Goal: Browse casually: Explore the website without a specific task or goal

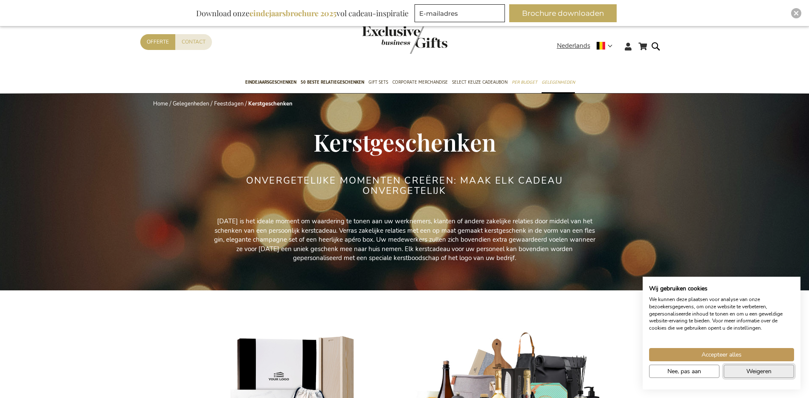
click at [745, 375] on button "Weigeren" at bounding box center [759, 370] width 70 height 13
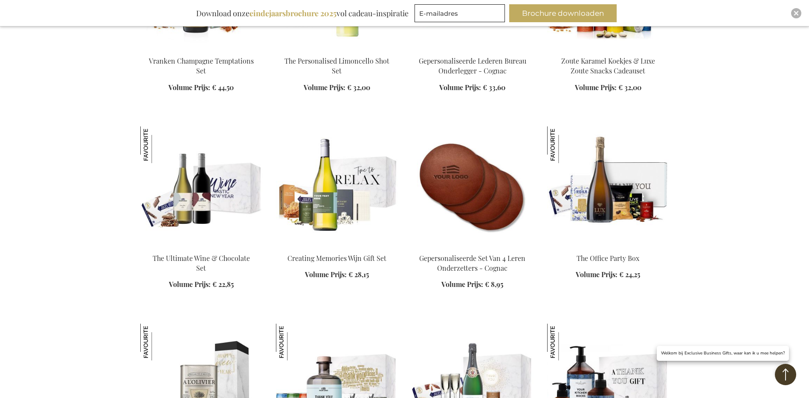
scroll to position [1109, 0]
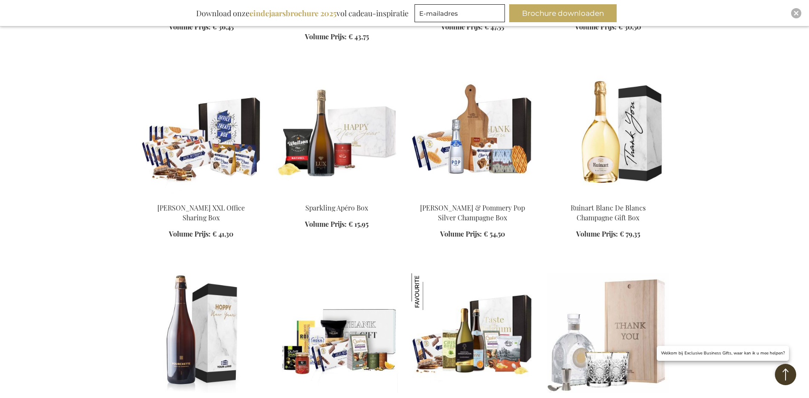
scroll to position [1621, 0]
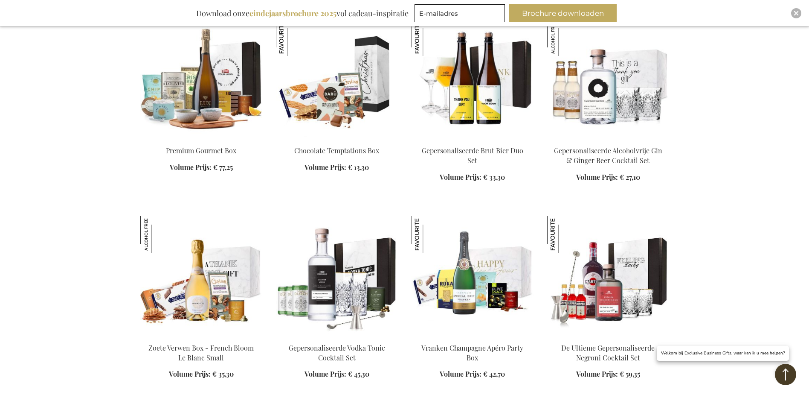
scroll to position [2219, 0]
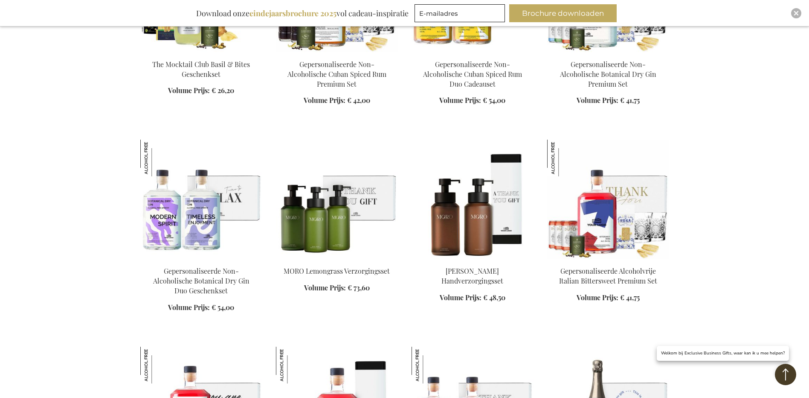
scroll to position [2859, 0]
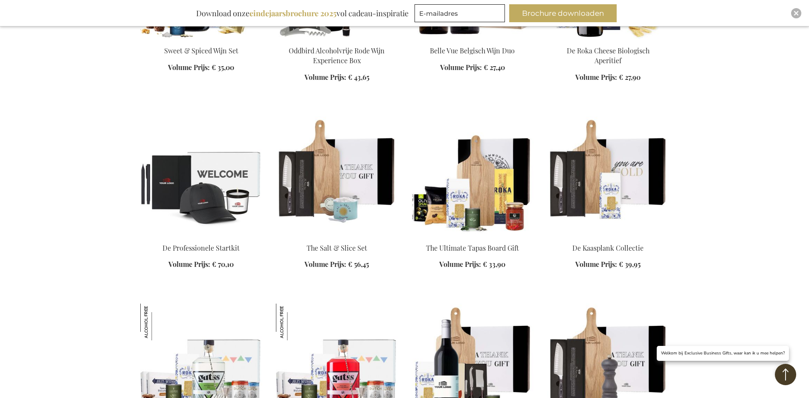
scroll to position [3499, 0]
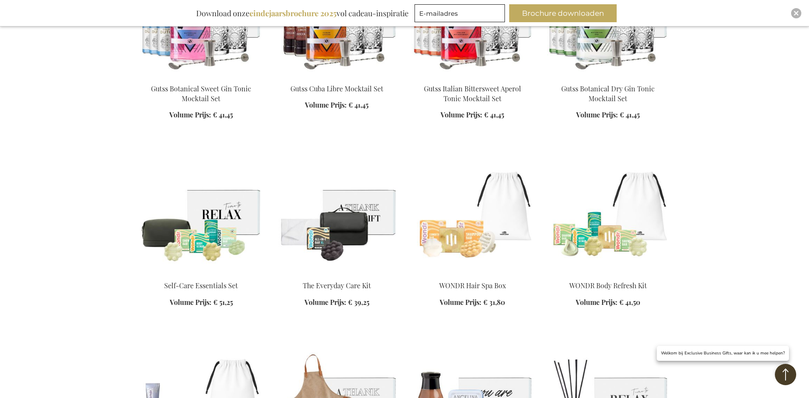
scroll to position [4011, 0]
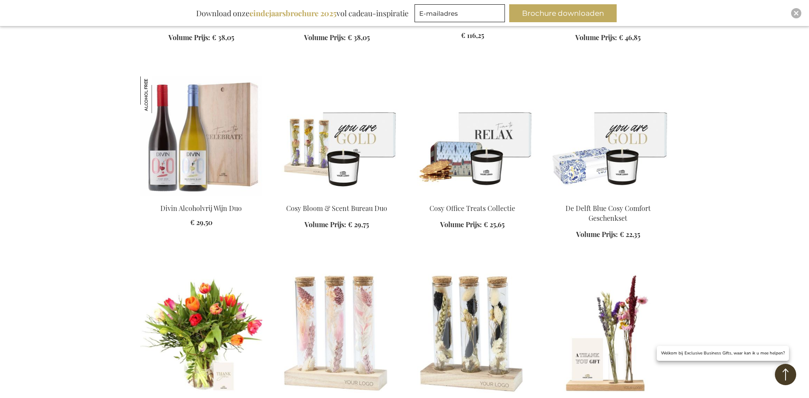
scroll to position [4694, 0]
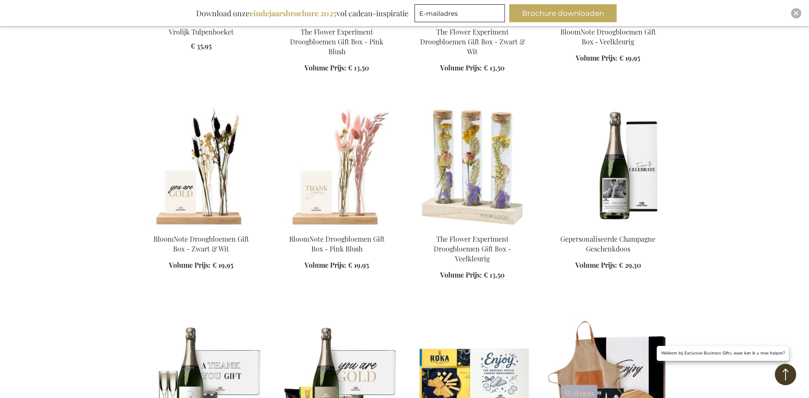
scroll to position [5035, 0]
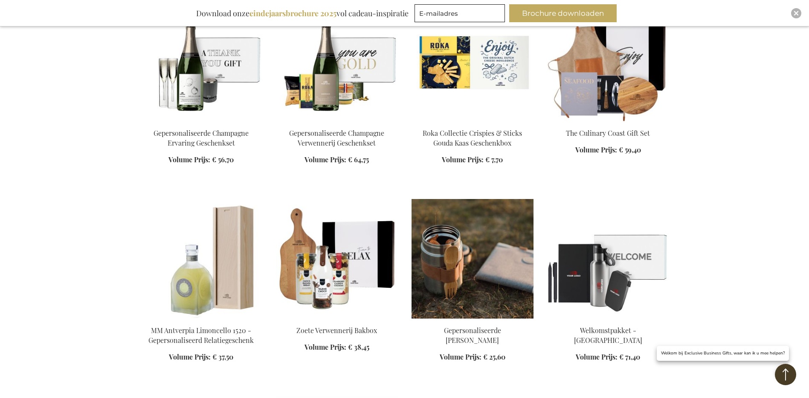
scroll to position [5376, 0]
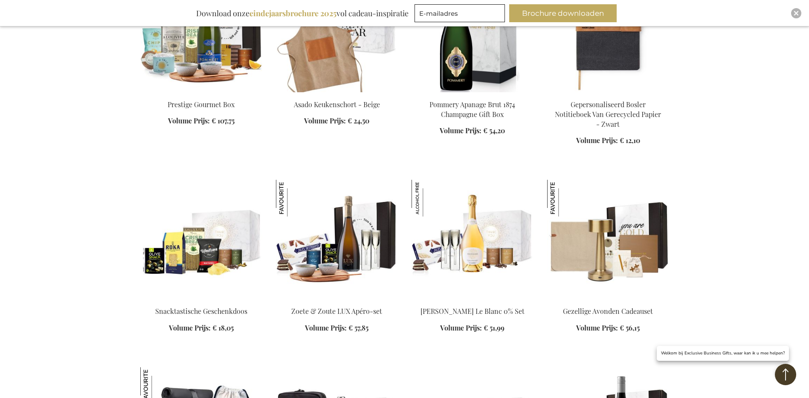
scroll to position [6358, 0]
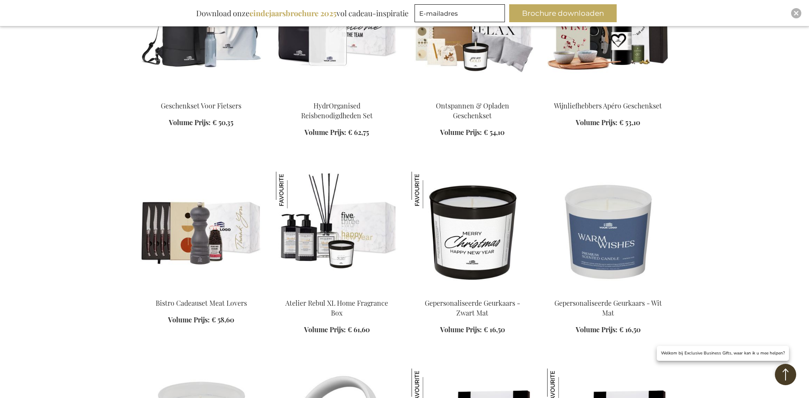
scroll to position [6955, 0]
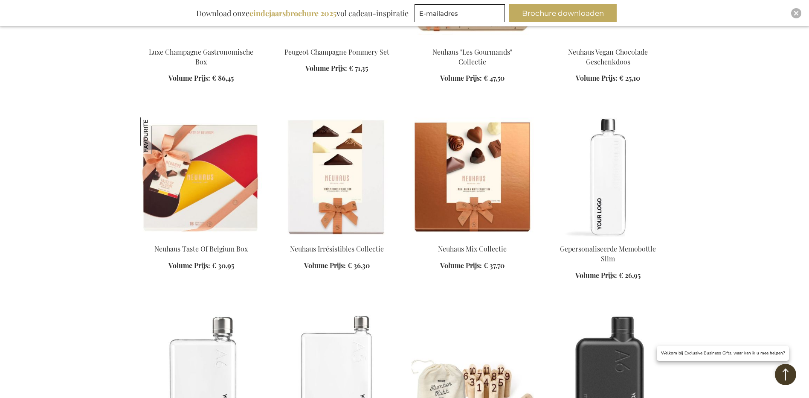
scroll to position [7595, 0]
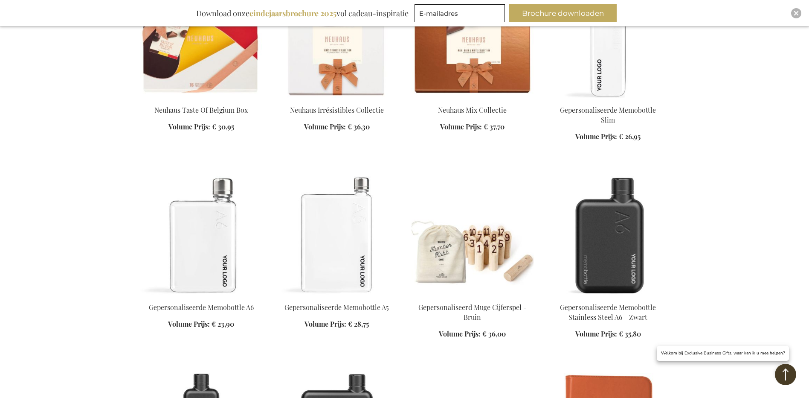
scroll to position [7723, 0]
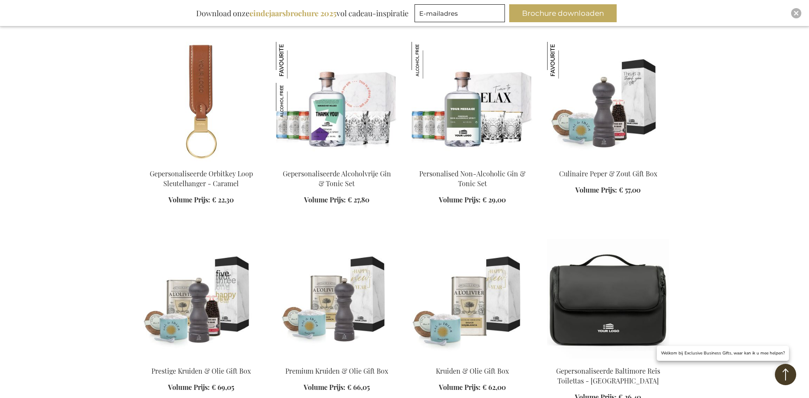
scroll to position [8448, 0]
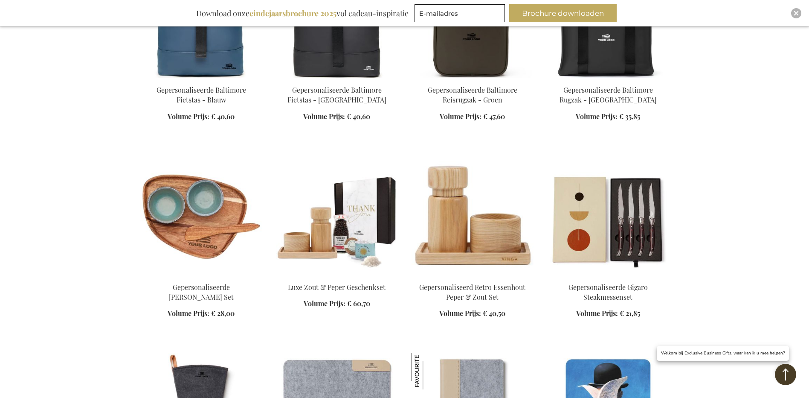
scroll to position [9344, 0]
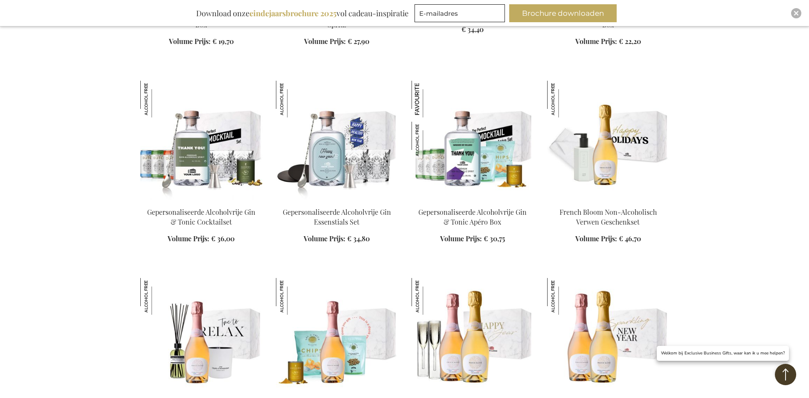
scroll to position [10454, 0]
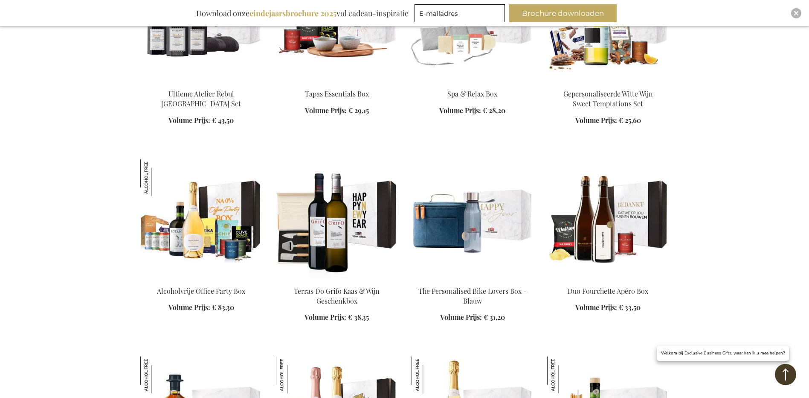
scroll to position [11777, 0]
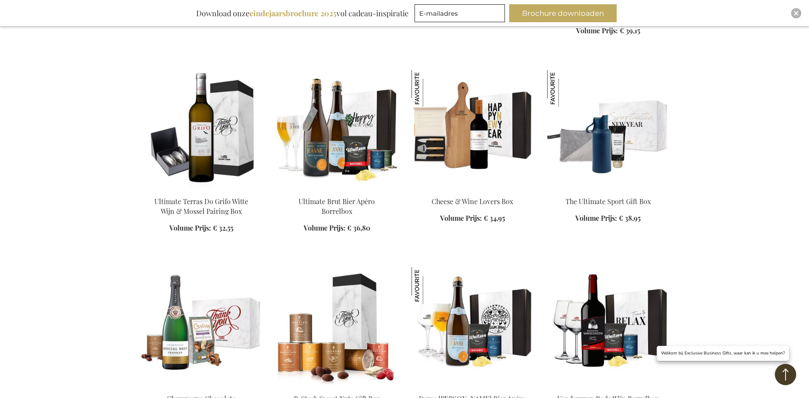
scroll to position [12801, 0]
